Goal: Task Accomplishment & Management: Use online tool/utility

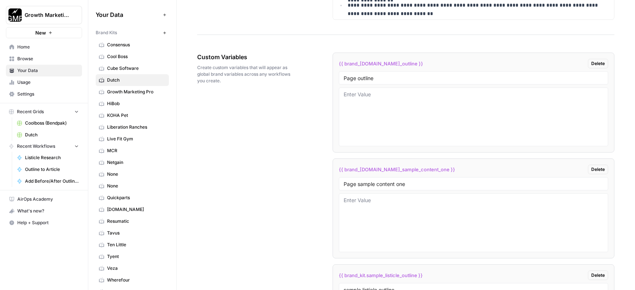
scroll to position [1239, 0]
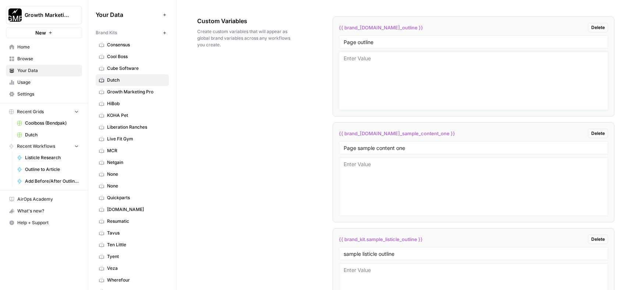
click at [379, 65] on textarea at bounding box center [474, 81] width 260 height 52
paste textarea "Dog Antibiotics =============== - Refresh: <https://www.dutch.com/collections/d…"
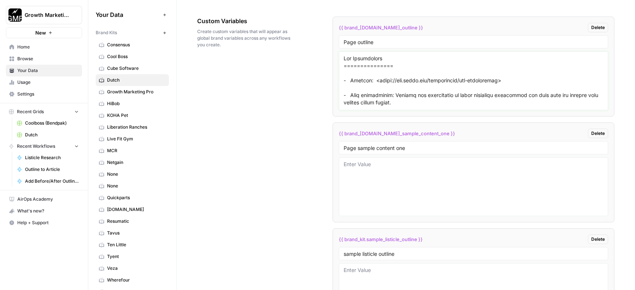
scroll to position [2243, 0]
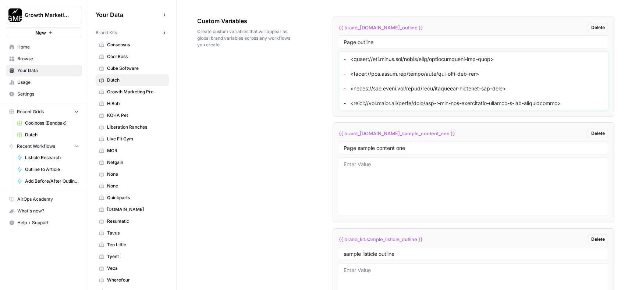
type textarea "Dog Antibiotics =============== - Refresh: <https://www.dutch.com/collections/d…"
click at [411, 180] on textarea at bounding box center [474, 187] width 260 height 52
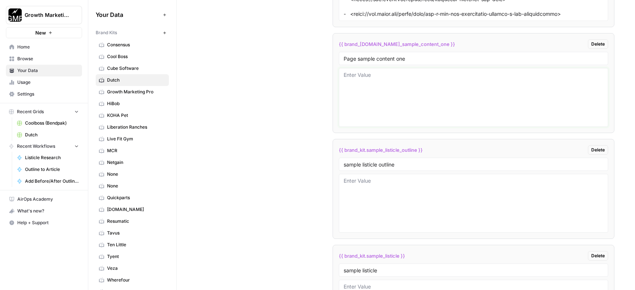
scroll to position [1324, 0]
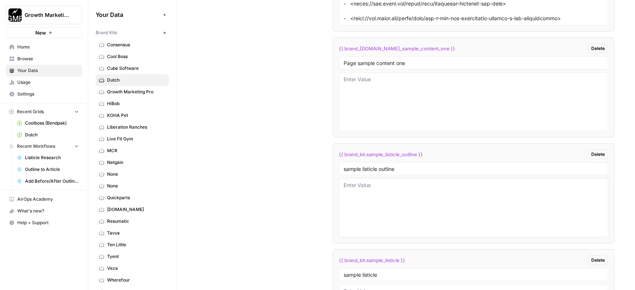
click at [386, 196] on textarea at bounding box center [474, 208] width 260 height 52
click at [376, 105] on textarea at bounding box center [474, 102] width 260 height 52
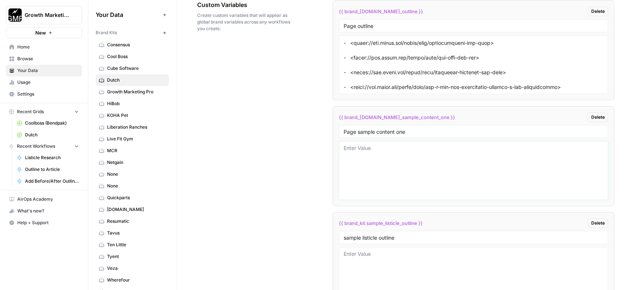
paste textarea "Online Vet Prescriptions ======================== - Refresh: <https://www.dutch…"
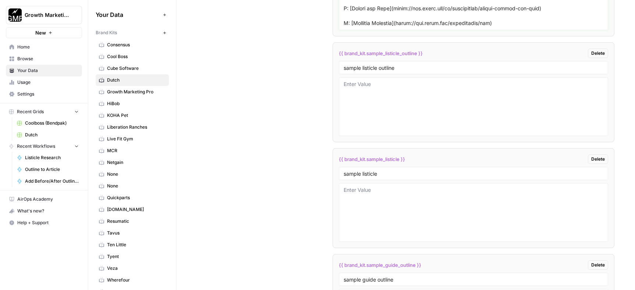
scroll to position [1430, 0]
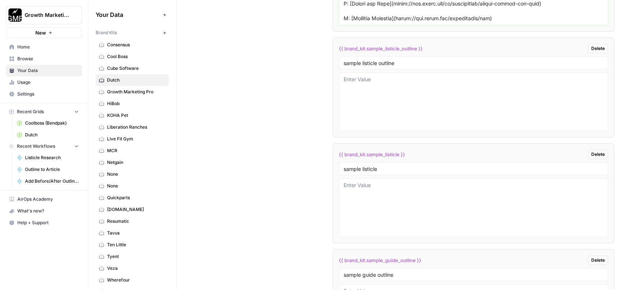
type textarea "Online Vet Prescriptions ======================== - Refresh: <https://www.dutch…"
click at [406, 198] on textarea at bounding box center [474, 208] width 260 height 52
paste textarea "Best Dog Anxiety Treatments =========================== - New blog - Optimal UR…"
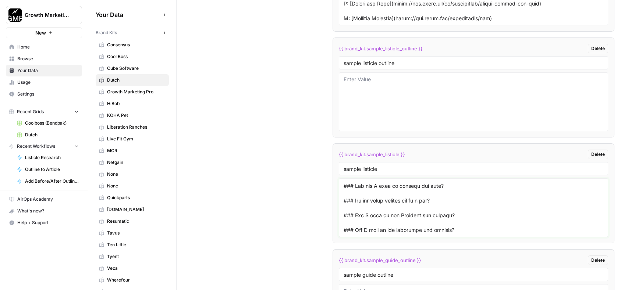
type textarea "Best Dog Anxiety Treatments =========================== - New blog - Optimal UR…"
click at [423, 213] on textarea at bounding box center [474, 208] width 260 height 52
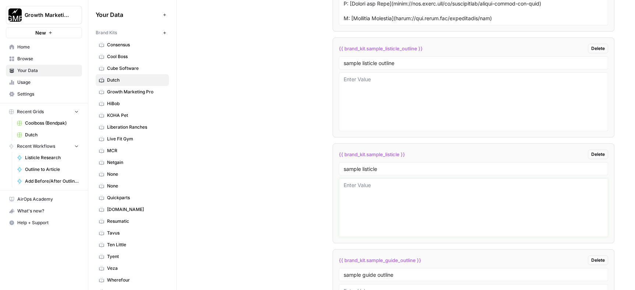
scroll to position [0, 0]
click at [429, 99] on textarea at bounding box center [474, 102] width 260 height 52
paste textarea "Best Dog Anxiety Treatments =========================== - New blog - Optimal UR…"
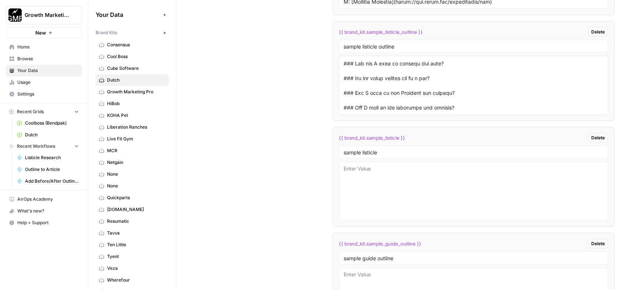
scroll to position [1563, 0]
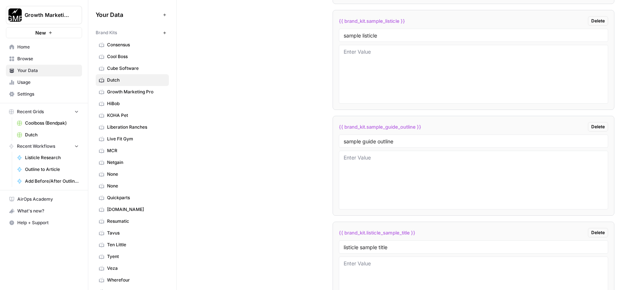
type textarea "Best Dog Anxiety Treatments =========================== - New blog - Optimal UR…"
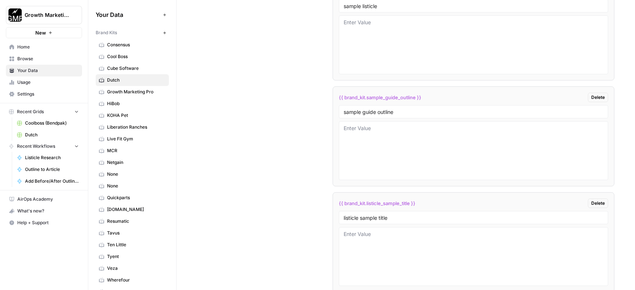
scroll to position [1627, 0]
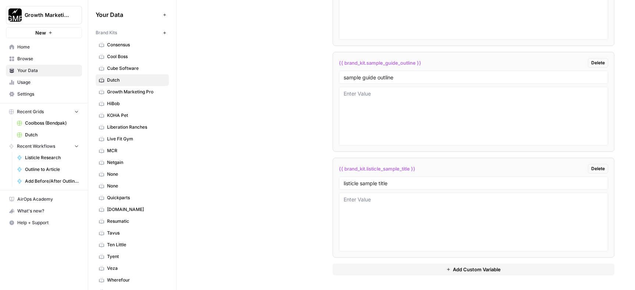
click at [489, 264] on span "Add Custom Variable" at bounding box center [477, 269] width 48 height 7
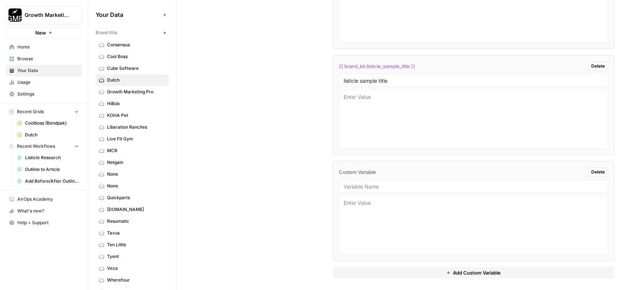
scroll to position [1733, 0]
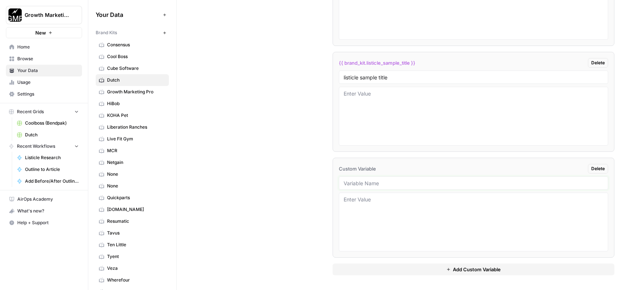
click at [399, 183] on input "text" at bounding box center [474, 183] width 260 height 7
type input "sample guide"
paste textarea "Best Dog Anxiety Treatments =========================== - New blog - Optimal UR…"
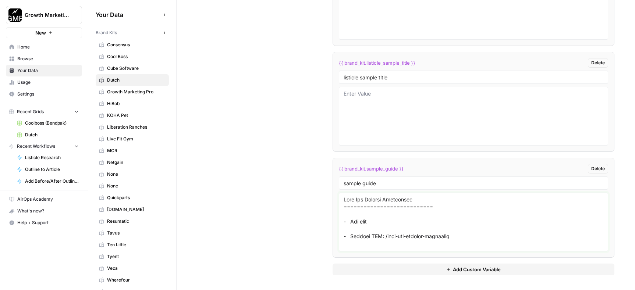
scroll to position [5422, 0]
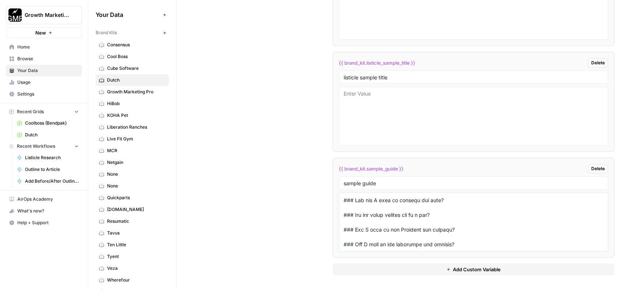
type textarea "Best Dog Anxiety Treatments =========================== - New blog - Optimal UR…"
click at [385, 96] on textarea at bounding box center [474, 116] width 260 height 52
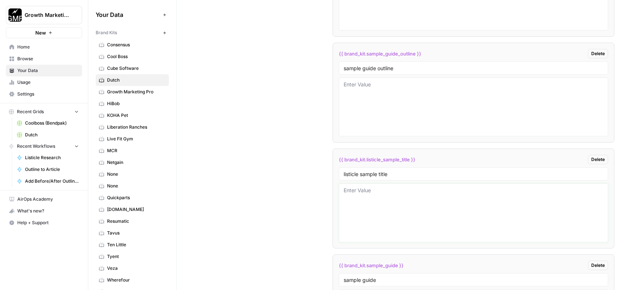
scroll to position [1607, 0]
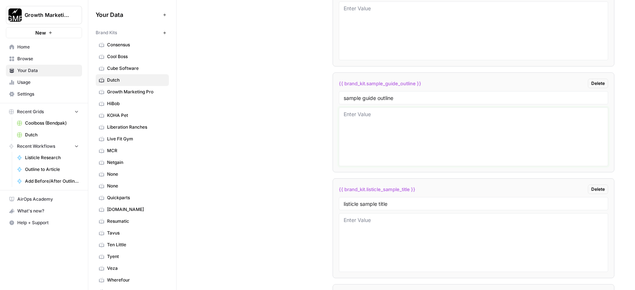
click at [378, 123] on textarea at bounding box center [474, 137] width 260 height 52
paste textarea "Best Dog Anxiety Treatments =========================== - New blog - Optimal UR…"
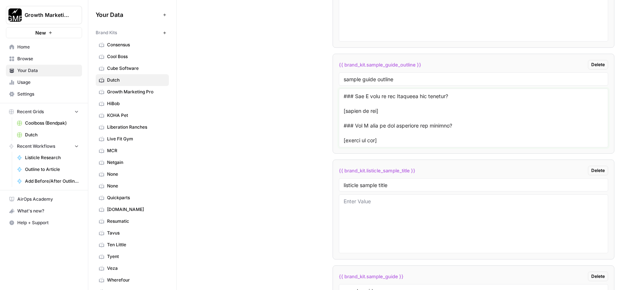
scroll to position [1645, 0]
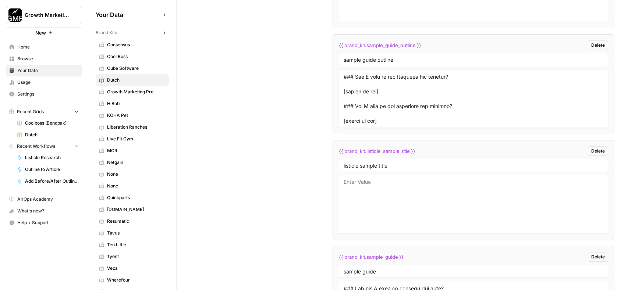
type textarea "Best Dog Anxiety Treatments =========================== - New blog - Optimal UR…"
click at [397, 190] on textarea at bounding box center [474, 204] width 260 height 52
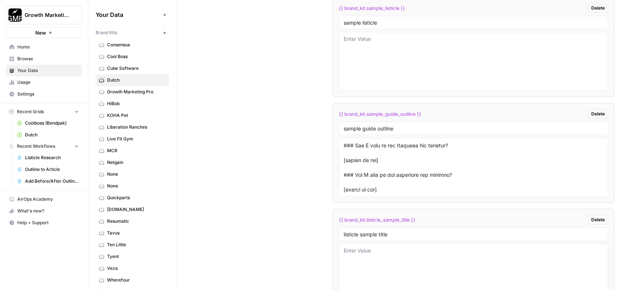
scroll to position [1566, 0]
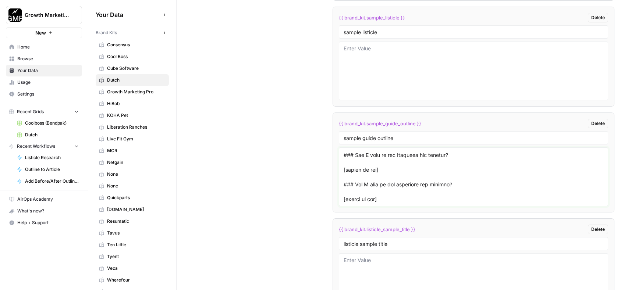
click at [412, 178] on textarea at bounding box center [474, 177] width 260 height 52
click at [383, 51] on textarea at bounding box center [474, 71] width 260 height 52
paste textarea "Best Dog Anxiety Treatments =========================== - New blog - Optimal UR…"
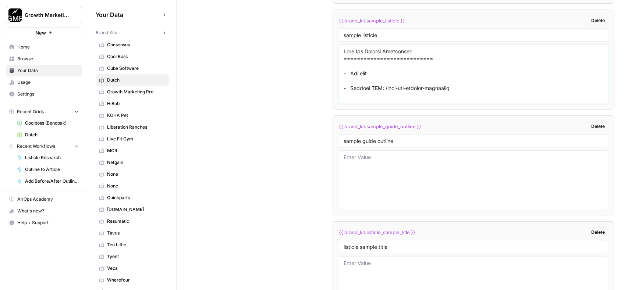
type textarea "Best Dog Anxiety Treatments =========================== - New blog - Optimal UR…"
click at [385, 184] on textarea at bounding box center [474, 180] width 260 height 52
type textarea "Best Dog Anxiety Treatments"
click at [344, 159] on textarea "Best Dog Anxiety Treatments" at bounding box center [474, 180] width 260 height 52
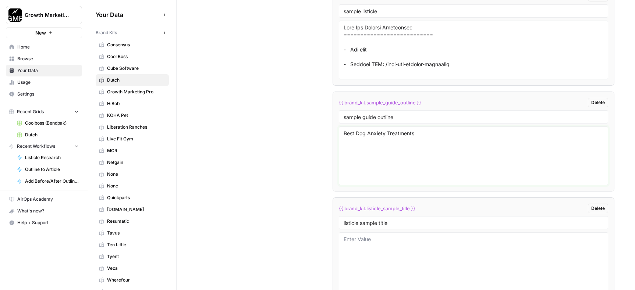
scroll to position [1662, 0]
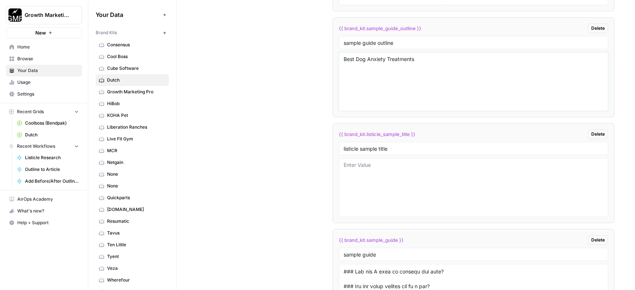
drag, startPoint x: 382, startPoint y: 62, endPoint x: 326, endPoint y: 61, distance: 55.6
click at [393, 190] on textarea at bounding box center [474, 188] width 260 height 52
paste textarea "Best Dog Anxiety Treatments"
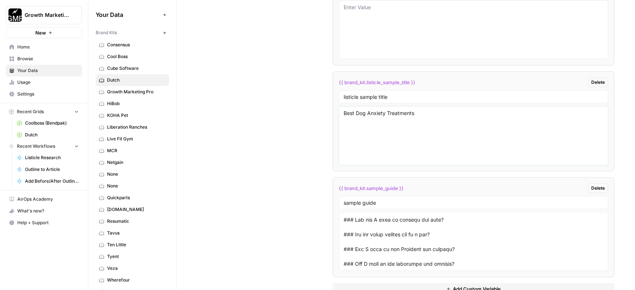
scroll to position [1709, 0]
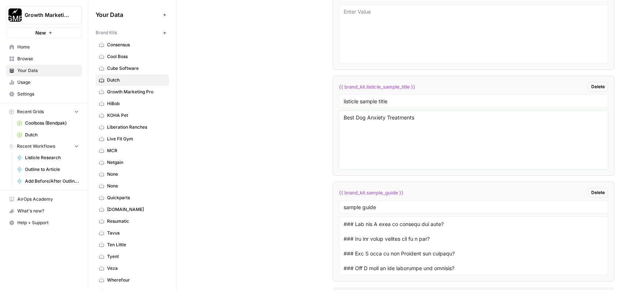
type textarea "Best Dog Anxiety Treatments"
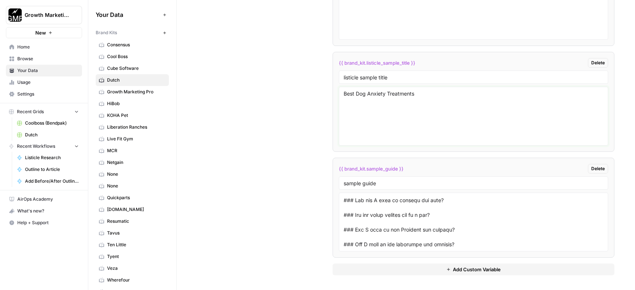
scroll to position [1729, 0]
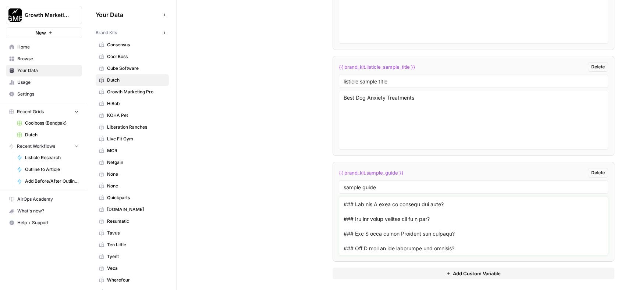
click at [473, 224] on textarea at bounding box center [474, 226] width 260 height 52
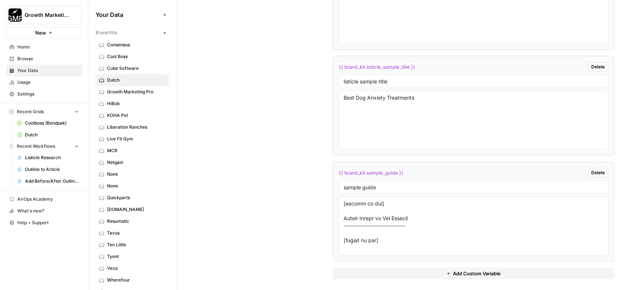
scroll to position [4758, 0]
click at [391, 230] on textarea at bounding box center [474, 226] width 260 height 52
paste textarea "11+ Best online vets: Your partners in accessible pet health [2025] ===========…"
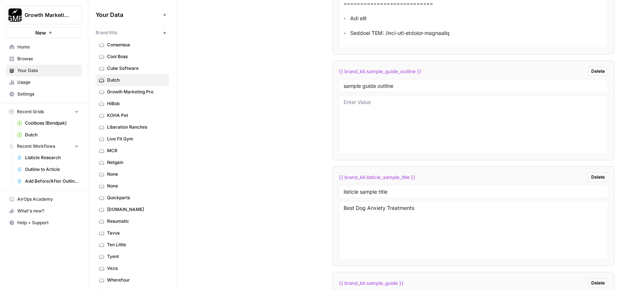
scroll to position [1721, 0]
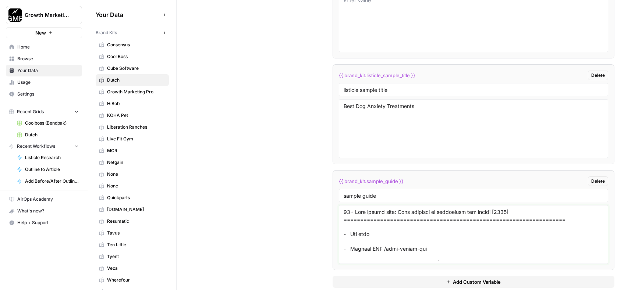
click at [424, 235] on textarea at bounding box center [474, 235] width 260 height 52
paste textarea "Can virtual vets write prescriptions? ===================================== - R…"
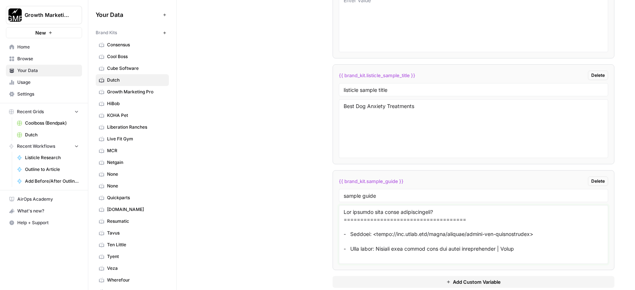
scroll to position [4414, 0]
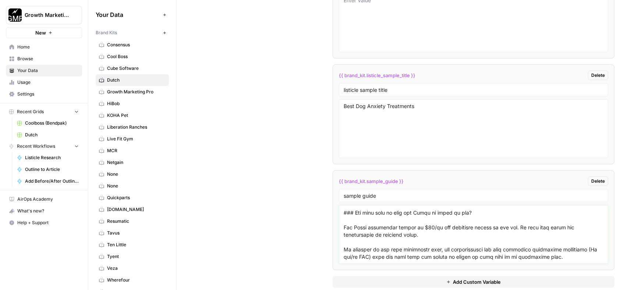
type textarea "Can virtual vets write prescriptions? ===================================== - R…"
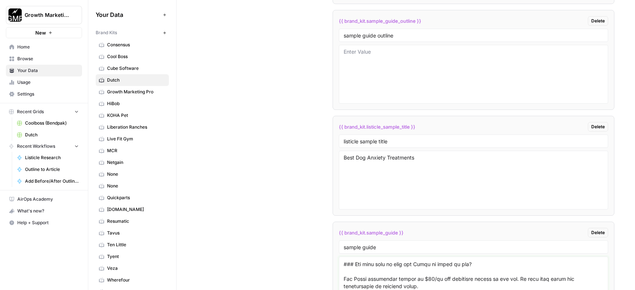
scroll to position [1664, 0]
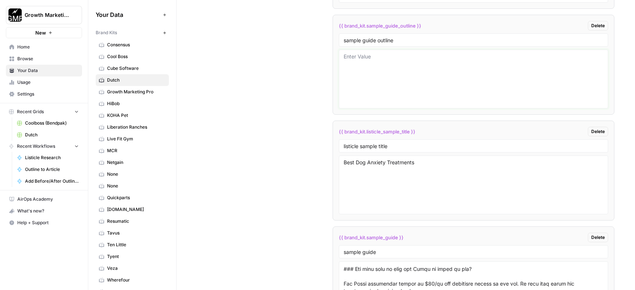
click at [380, 69] on textarea at bounding box center [474, 79] width 260 height 52
paste textarea "Can virtual vets write prescriptions? ===================================== - R…"
type textarea "Can virtual vets write prescriptions? ===================================== - R…"
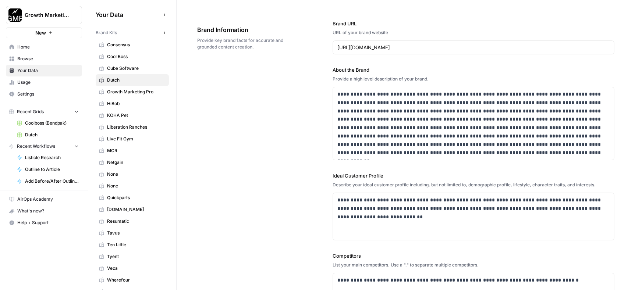
scroll to position [0, 0]
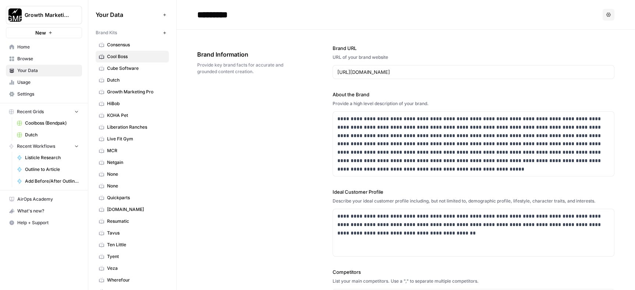
scroll to position [1587, 0]
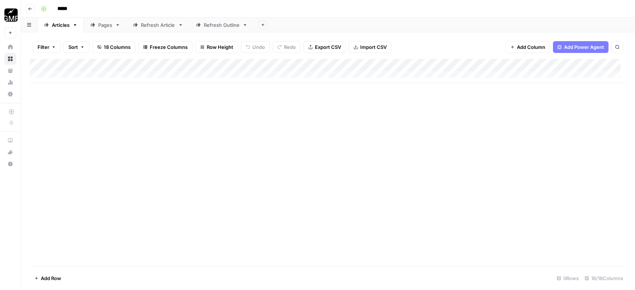
click at [304, 65] on div "Add Column" at bounding box center [328, 71] width 596 height 24
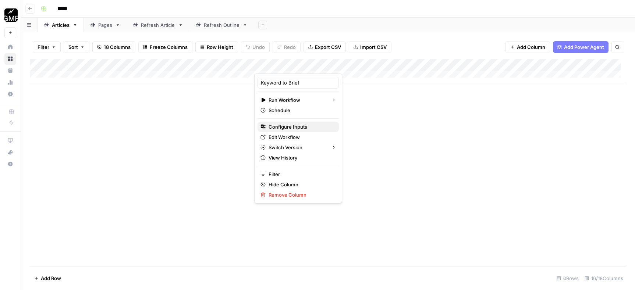
click at [294, 128] on span "Configure Inputs" at bounding box center [301, 126] width 64 height 7
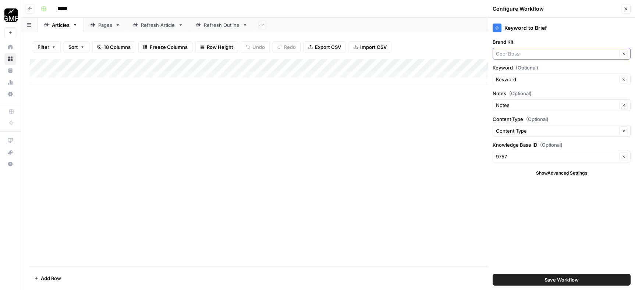
click at [542, 55] on input "Brand Kit" at bounding box center [556, 53] width 121 height 7
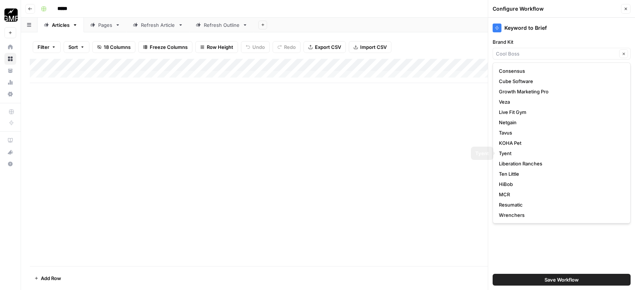
scroll to position [72, 0]
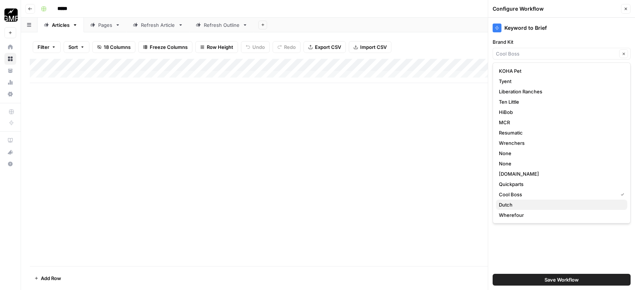
click at [533, 201] on span "Dutch" at bounding box center [560, 204] width 123 height 7
type input "Dutch"
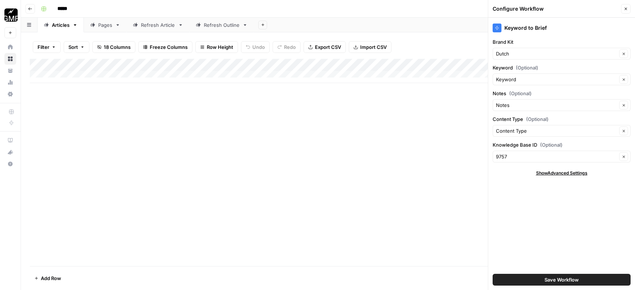
click at [565, 277] on span "Save Workflow" at bounding box center [562, 279] width 34 height 7
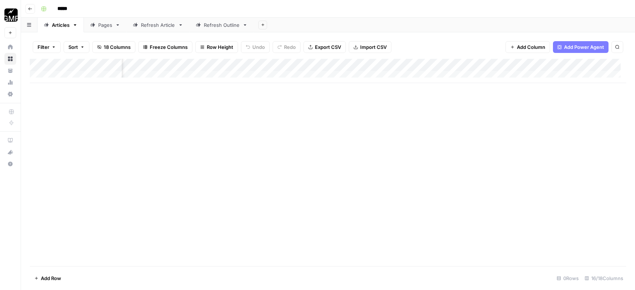
scroll to position [0, 268]
click at [366, 65] on div "Add Column" at bounding box center [328, 71] width 596 height 24
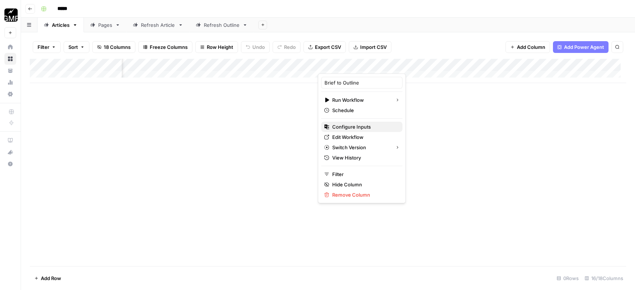
click at [353, 126] on span "Configure Inputs" at bounding box center [364, 126] width 64 height 7
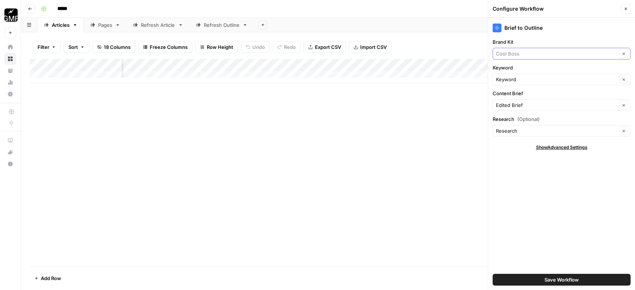
click at [546, 51] on input "Brand Kit" at bounding box center [556, 53] width 121 height 7
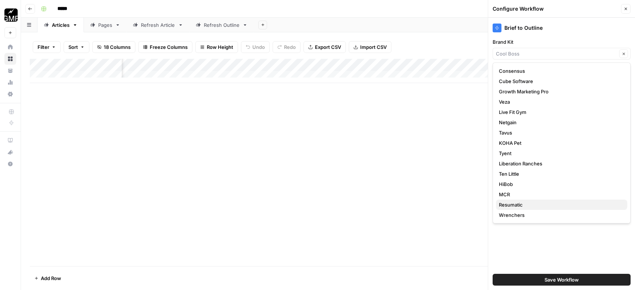
scroll to position [72, 0]
click at [523, 203] on span "Dutch" at bounding box center [560, 204] width 123 height 7
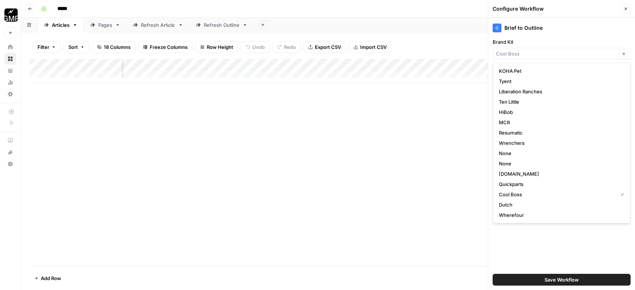
type input "Dutch"
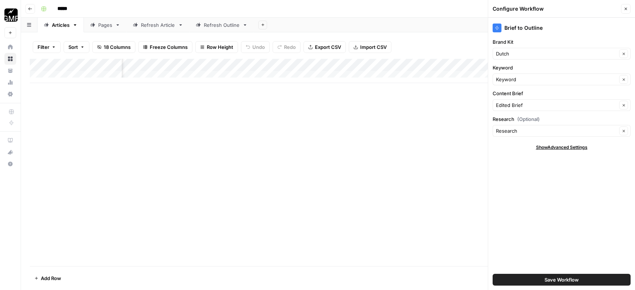
click at [574, 281] on span "Save Workflow" at bounding box center [562, 279] width 34 height 7
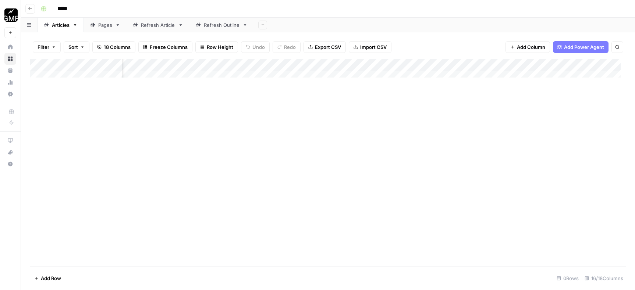
scroll to position [0, 505]
click at [397, 64] on div "Add Column" at bounding box center [328, 71] width 596 height 24
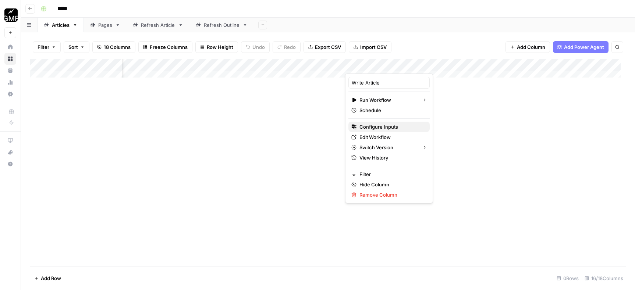
click at [383, 129] on span "Configure Inputs" at bounding box center [391, 126] width 64 height 7
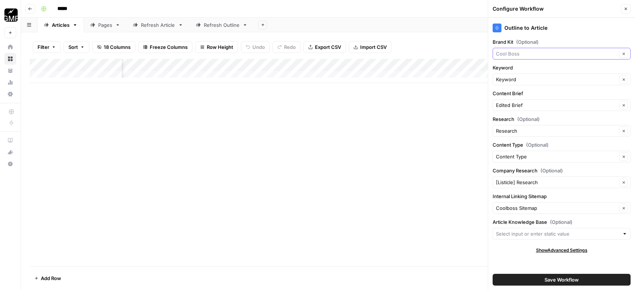
click at [553, 52] on input "Brand Kit (Optional)" at bounding box center [556, 53] width 121 height 7
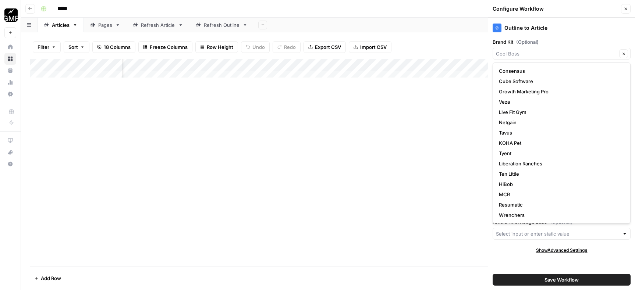
scroll to position [72, 0]
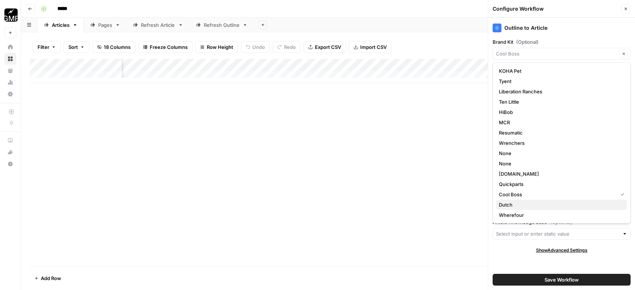
click at [515, 206] on span "Dutch" at bounding box center [560, 204] width 123 height 7
type input "Dutch"
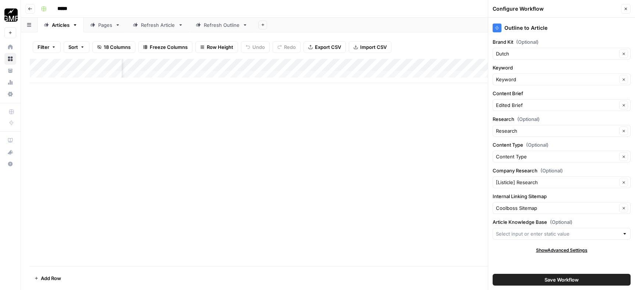
click at [567, 278] on span "Save Workflow" at bounding box center [562, 279] width 34 height 7
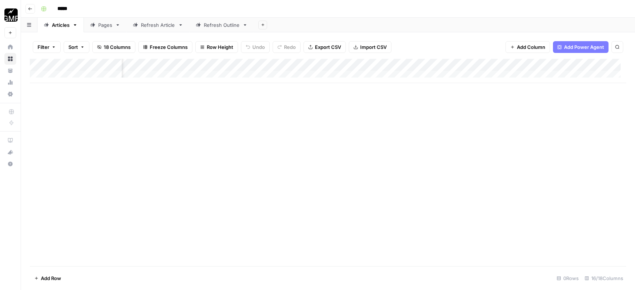
click at [396, 65] on div "Add Column" at bounding box center [328, 71] width 596 height 24
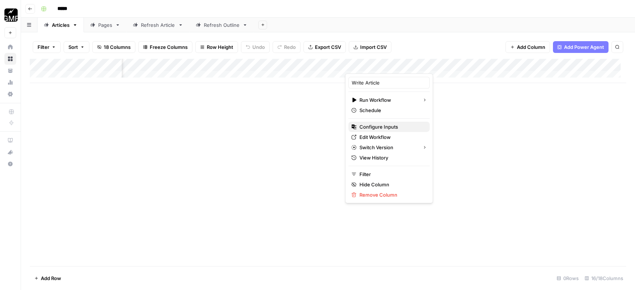
click at [379, 123] on span "Configure Inputs" at bounding box center [391, 126] width 64 height 7
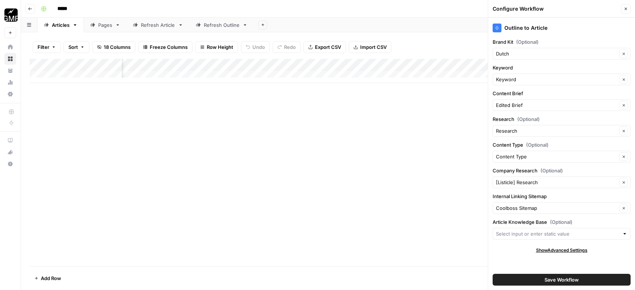
click at [626, 6] on button "Close" at bounding box center [626, 9] width 10 height 10
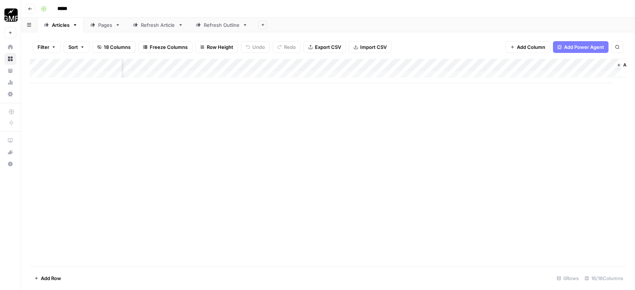
scroll to position [0, 612]
click at [563, 64] on div "Add Column" at bounding box center [328, 71] width 596 height 24
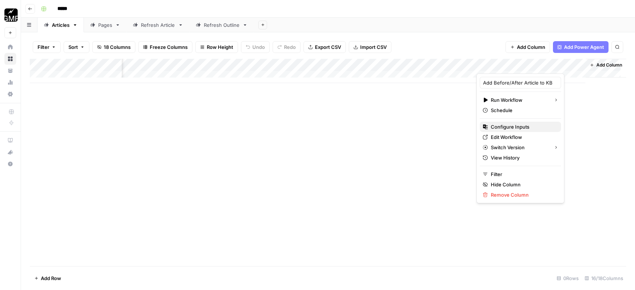
click at [528, 129] on span "Configure Inputs" at bounding box center [523, 126] width 64 height 7
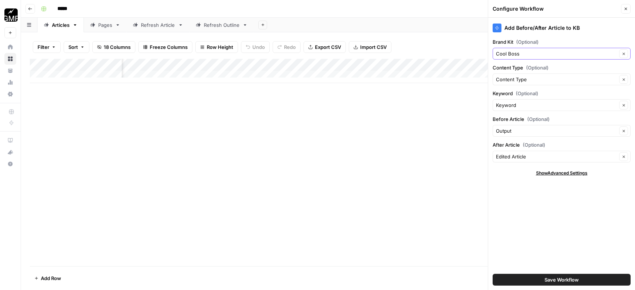
click at [623, 53] on icon "button" at bounding box center [624, 54] width 4 height 4
click at [584, 49] on div "Cool Boss Clear" at bounding box center [562, 54] width 138 height 12
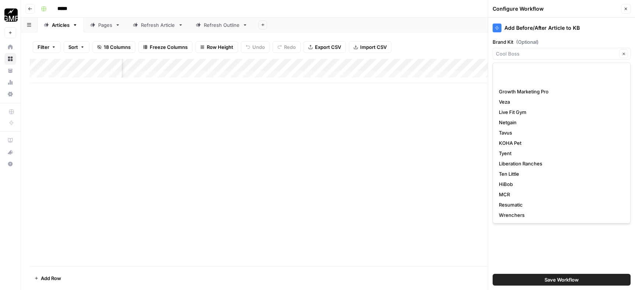
scroll to position [72, 0]
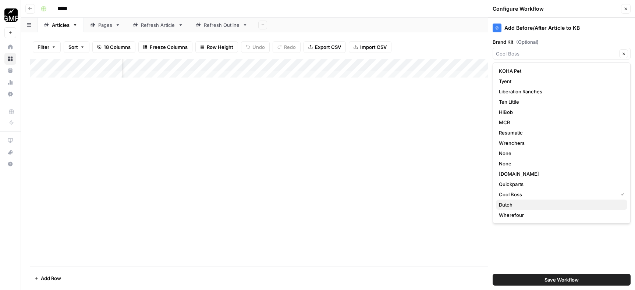
click at [532, 203] on span "Dutch" at bounding box center [560, 204] width 123 height 7
type input "Dutch"
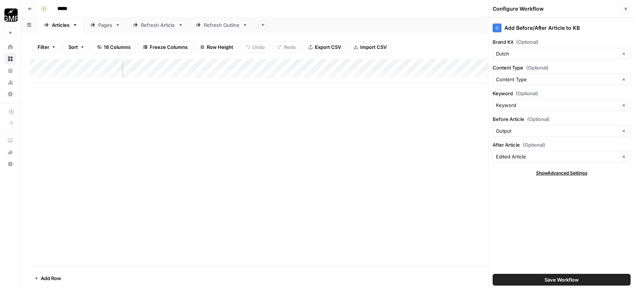
click at [626, 6] on button "Close" at bounding box center [626, 9] width 10 height 10
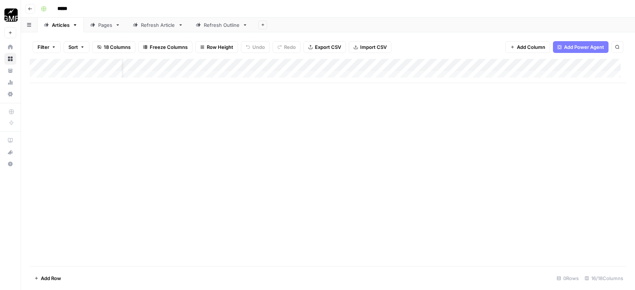
scroll to position [0, 0]
